Goal: Transaction & Acquisition: Purchase product/service

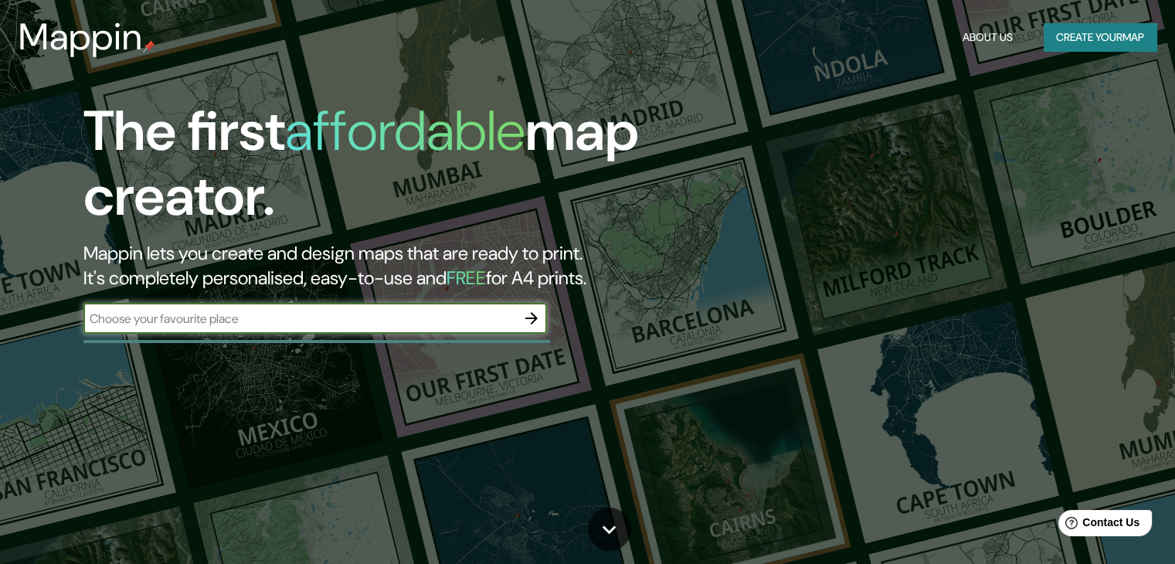
click at [415, 310] on input "text" at bounding box center [299, 319] width 433 height 18
type input "amabto ecuador"
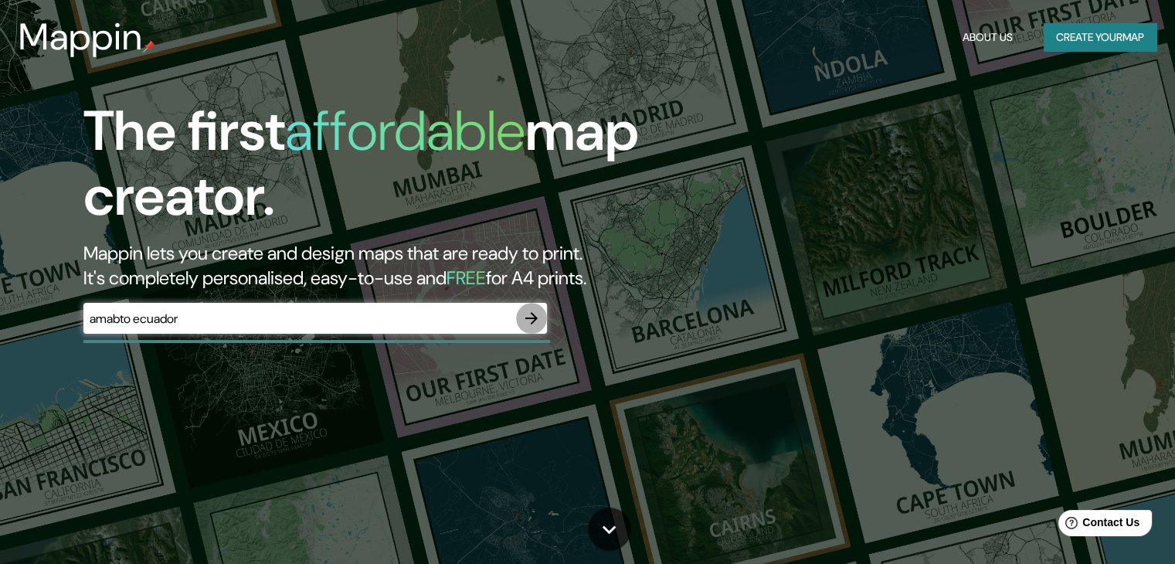
click at [531, 321] on icon "button" at bounding box center [531, 318] width 19 height 19
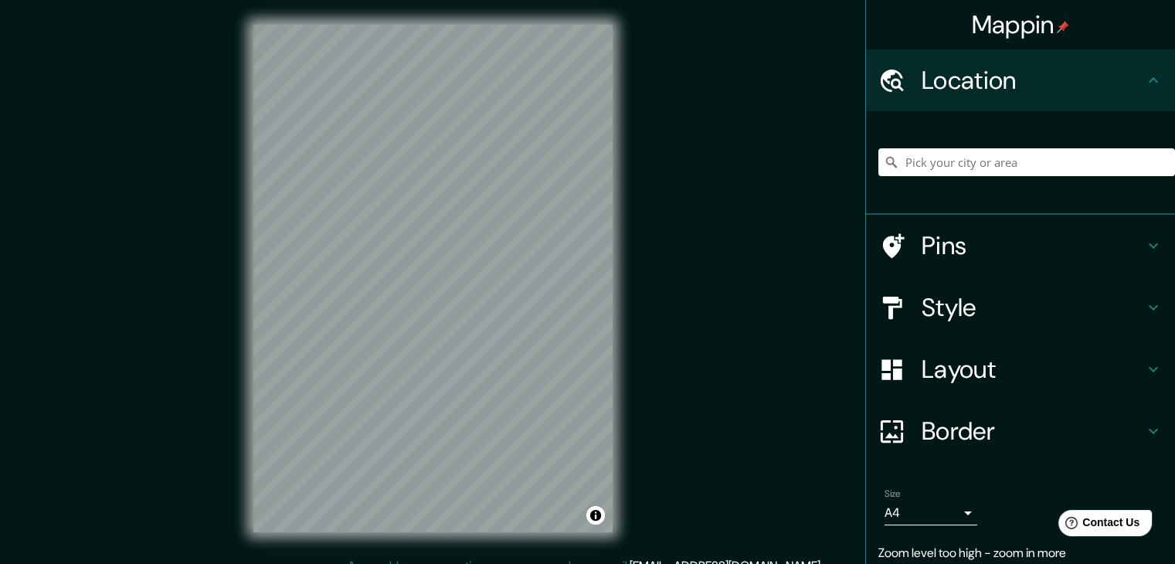
click at [1008, 327] on div "Style" at bounding box center [1020, 308] width 309 height 62
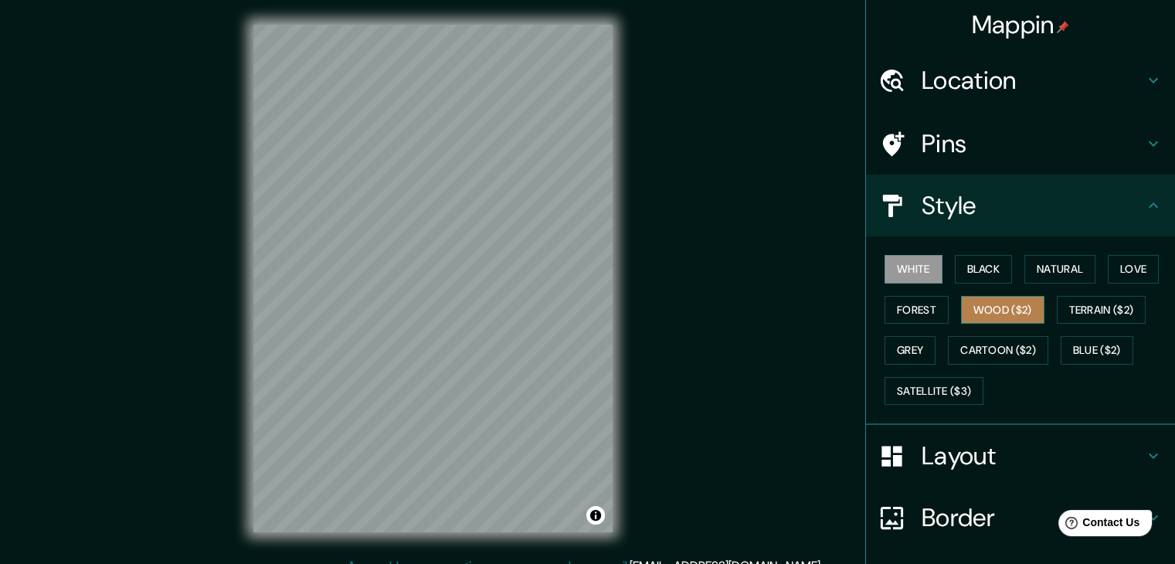
click at [969, 306] on button "Wood ($2)" at bounding box center [1002, 310] width 83 height 29
click at [979, 273] on button "Black" at bounding box center [984, 269] width 58 height 29
click at [979, 446] on h4 "Layout" at bounding box center [1032, 455] width 222 height 31
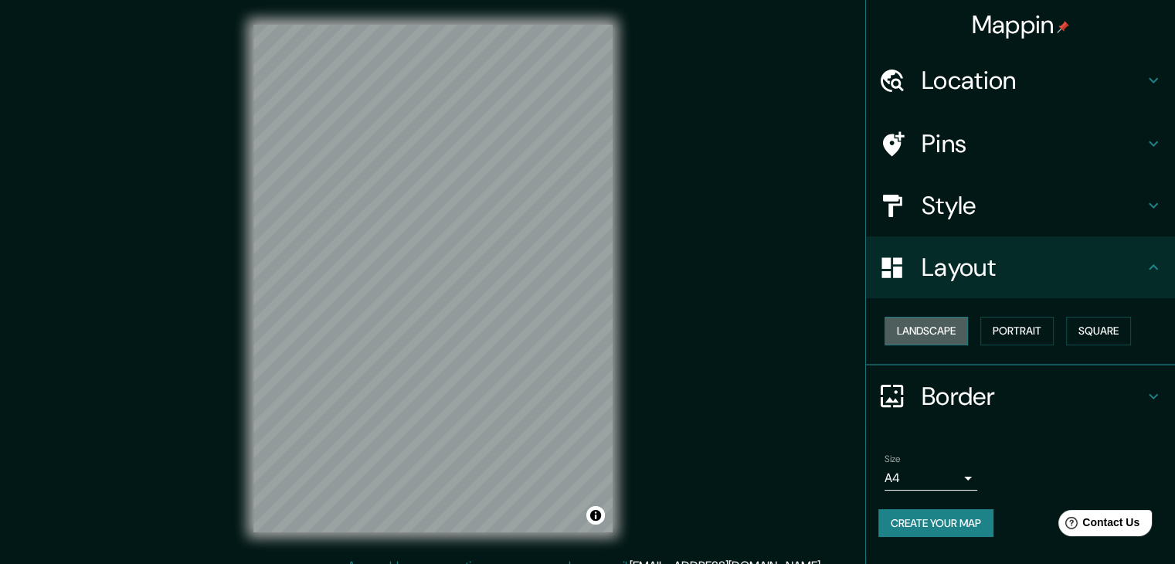
click at [961, 337] on button "Landscape" at bounding box center [925, 331] width 83 height 29
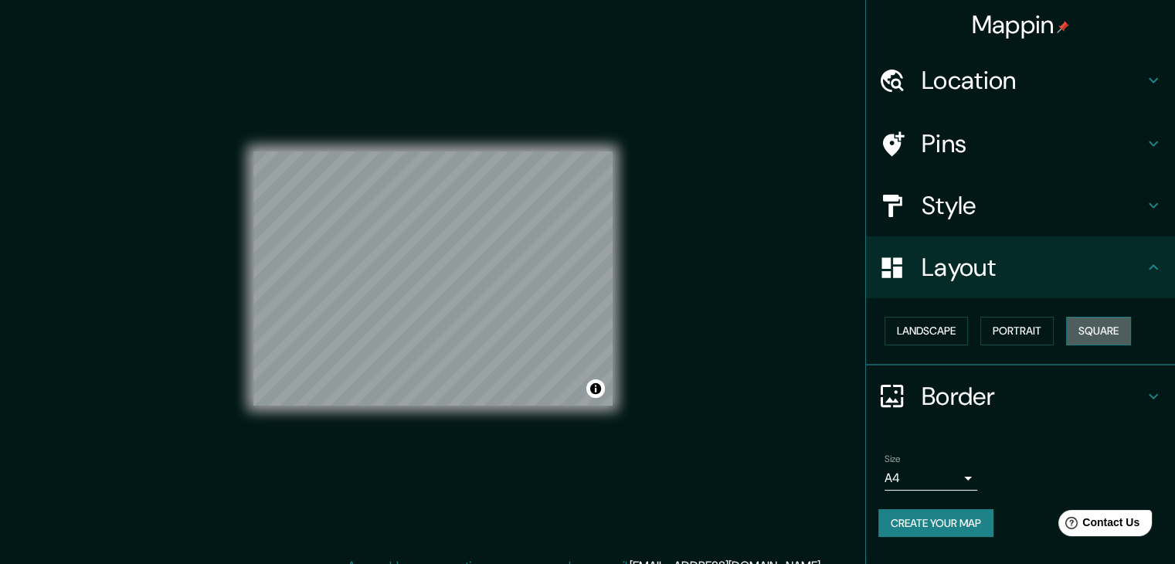
click at [1125, 324] on button "Square" at bounding box center [1098, 331] width 65 height 29
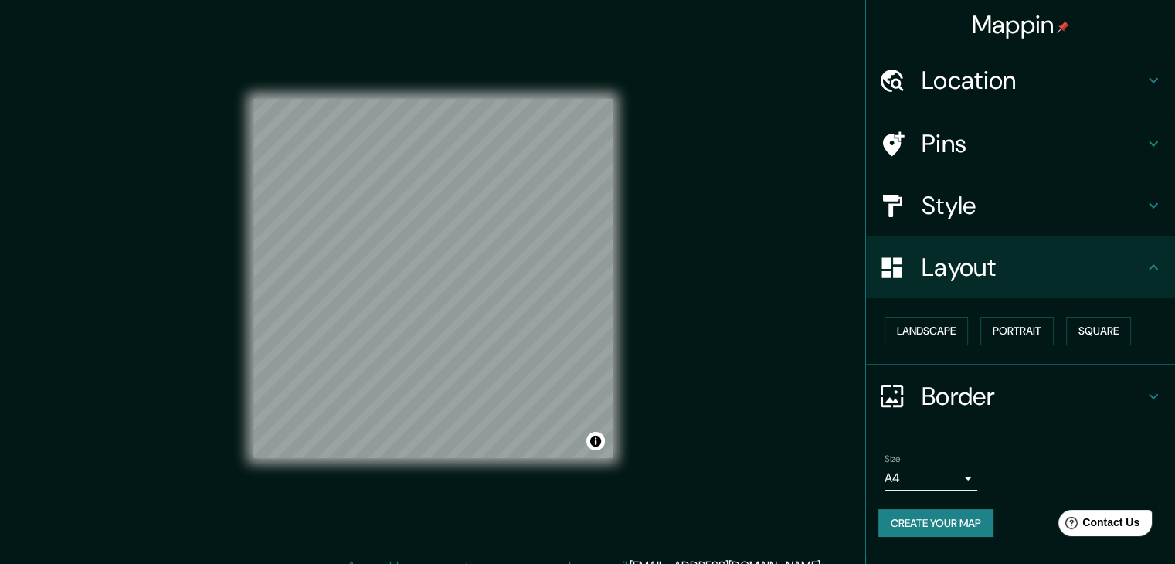
click at [700, 359] on div "Mappin Location Pins Style Layout Landscape Portrait Square Border Choose a bor…" at bounding box center [587, 291] width 1175 height 582
click at [666, 313] on div "Mappin Location Pins Style Layout Landscape Portrait Square Border Choose a bor…" at bounding box center [587, 291] width 1175 height 582
click at [713, 372] on div "Mappin Location Pins Style Layout Landscape Portrait Square Border Choose a bor…" at bounding box center [587, 291] width 1175 height 582
